Goal: Navigation & Orientation: Find specific page/section

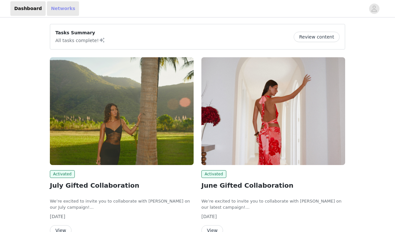
click at [59, 4] on link "Networks" at bounding box center [63, 8] width 32 height 15
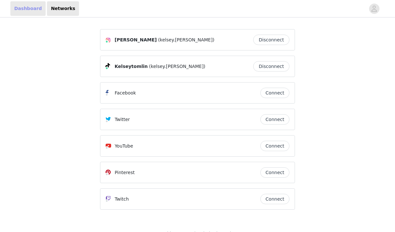
click at [27, 7] on link "Dashboard" at bounding box center [27, 8] width 35 height 15
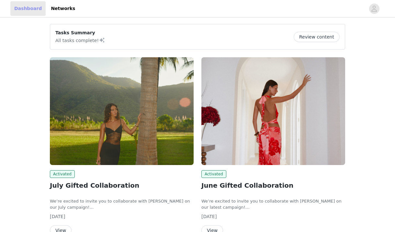
click at [27, 7] on link "Dashboard" at bounding box center [27, 8] width 35 height 15
click at [375, 9] on icon "avatar" at bounding box center [375, 9] width 6 height 6
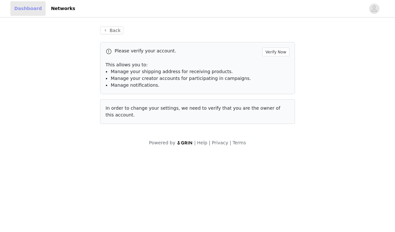
click at [31, 10] on link "Dashboard" at bounding box center [27, 8] width 35 height 15
